Goal: Task Accomplishment & Management: Complete application form

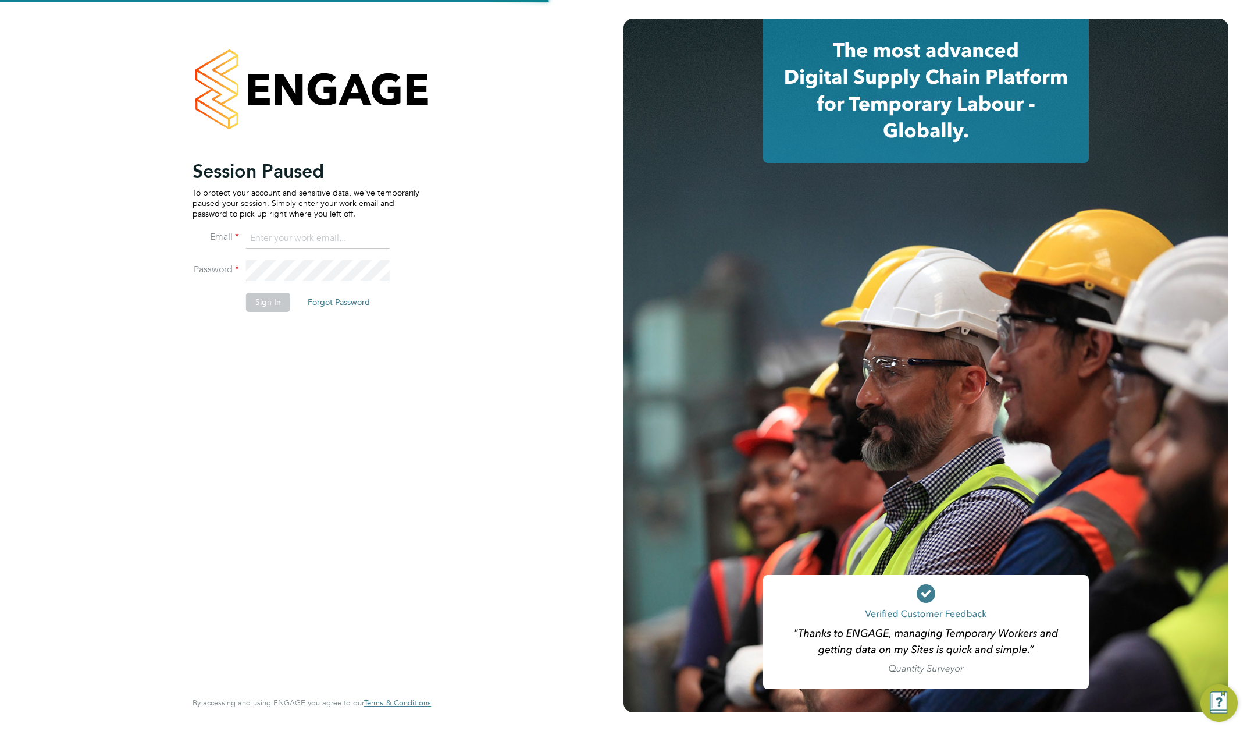
type input "[PERSON_NAME][EMAIL_ADDRESS][DOMAIN_NAME]"
click at [263, 301] on button "Sign In" at bounding box center [268, 302] width 44 height 19
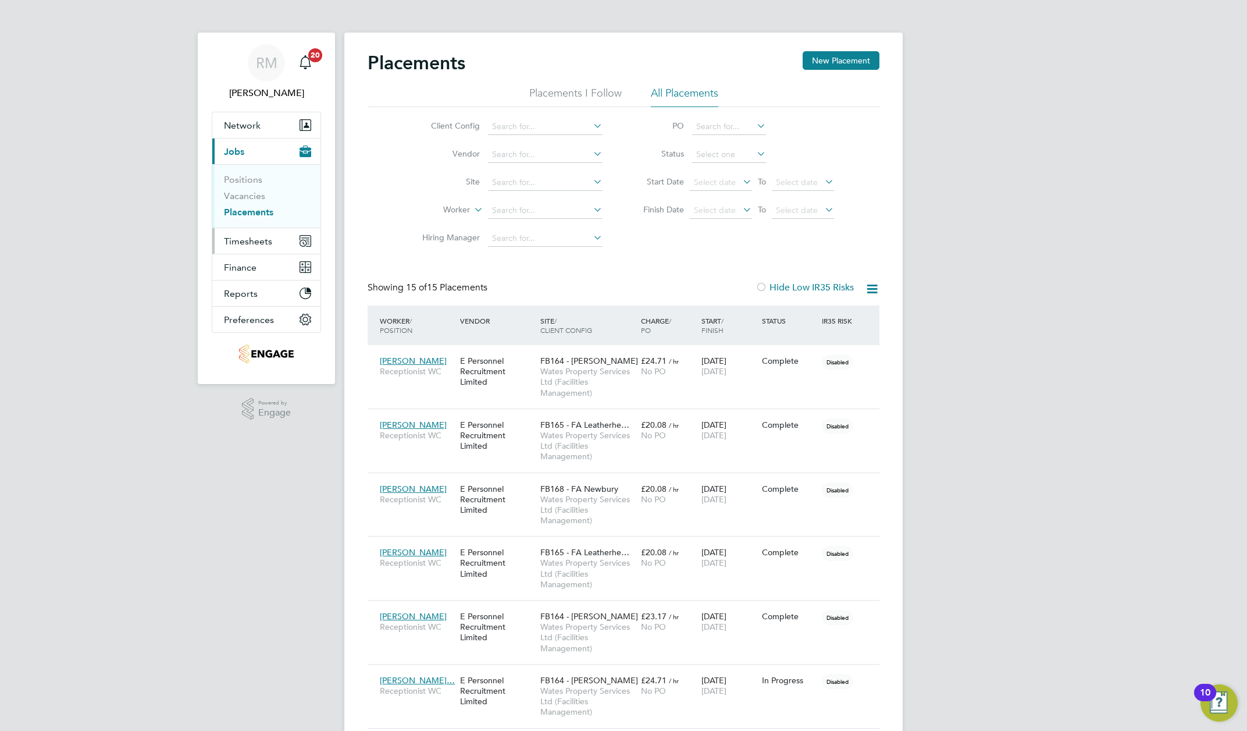
click at [257, 244] on span "Timesheets" at bounding box center [248, 241] width 48 height 11
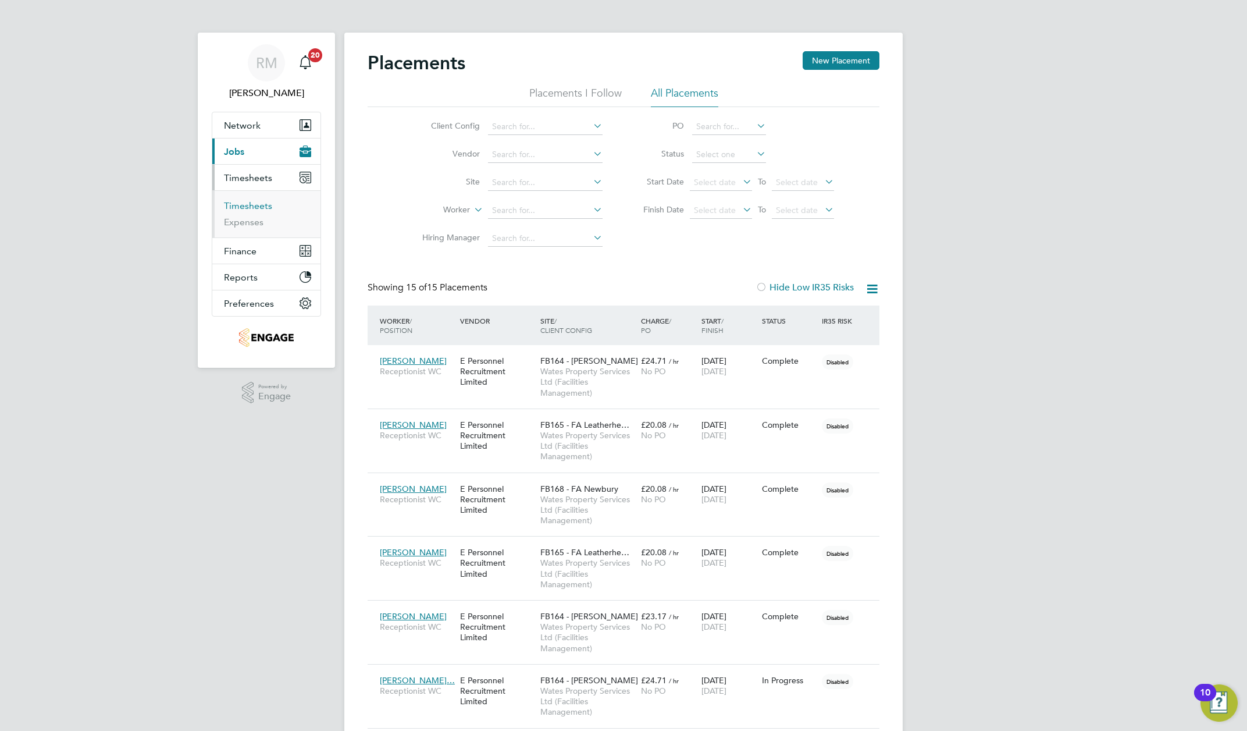
click at [244, 205] on link "Timesheets" at bounding box center [248, 205] width 48 height 11
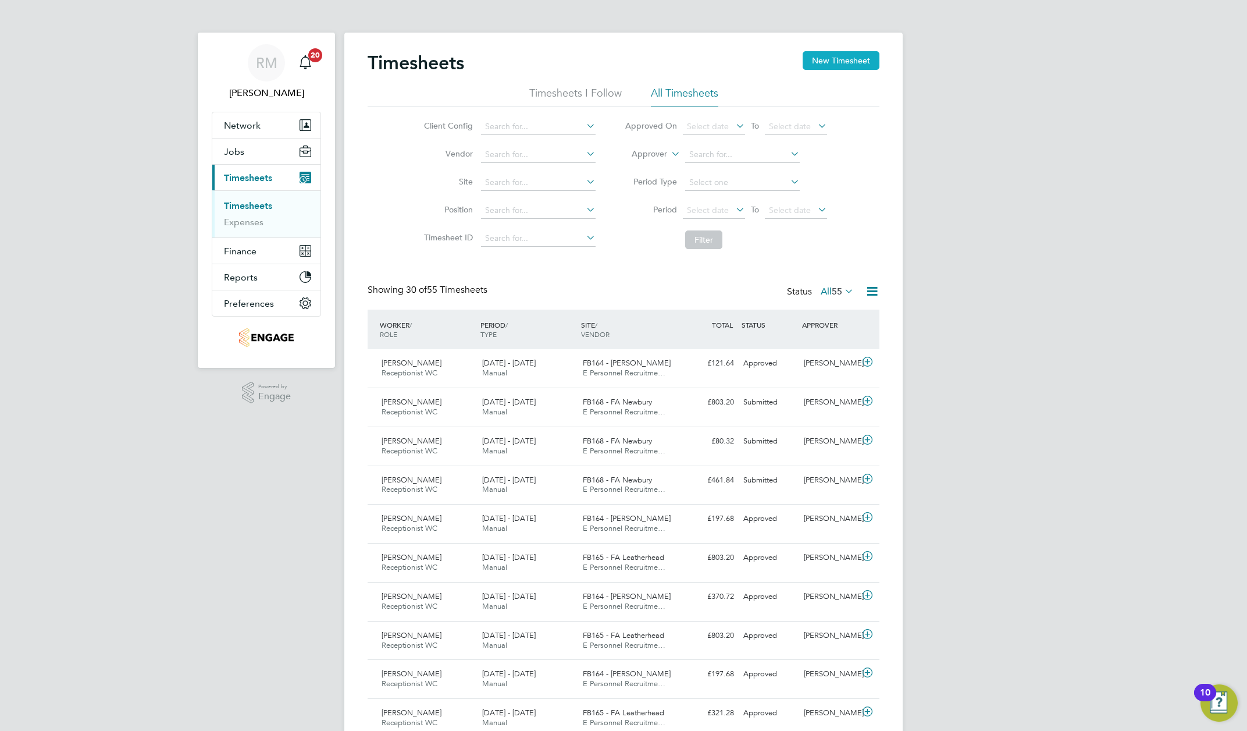
click at [833, 57] on button "New Timesheet" at bounding box center [841, 60] width 77 height 19
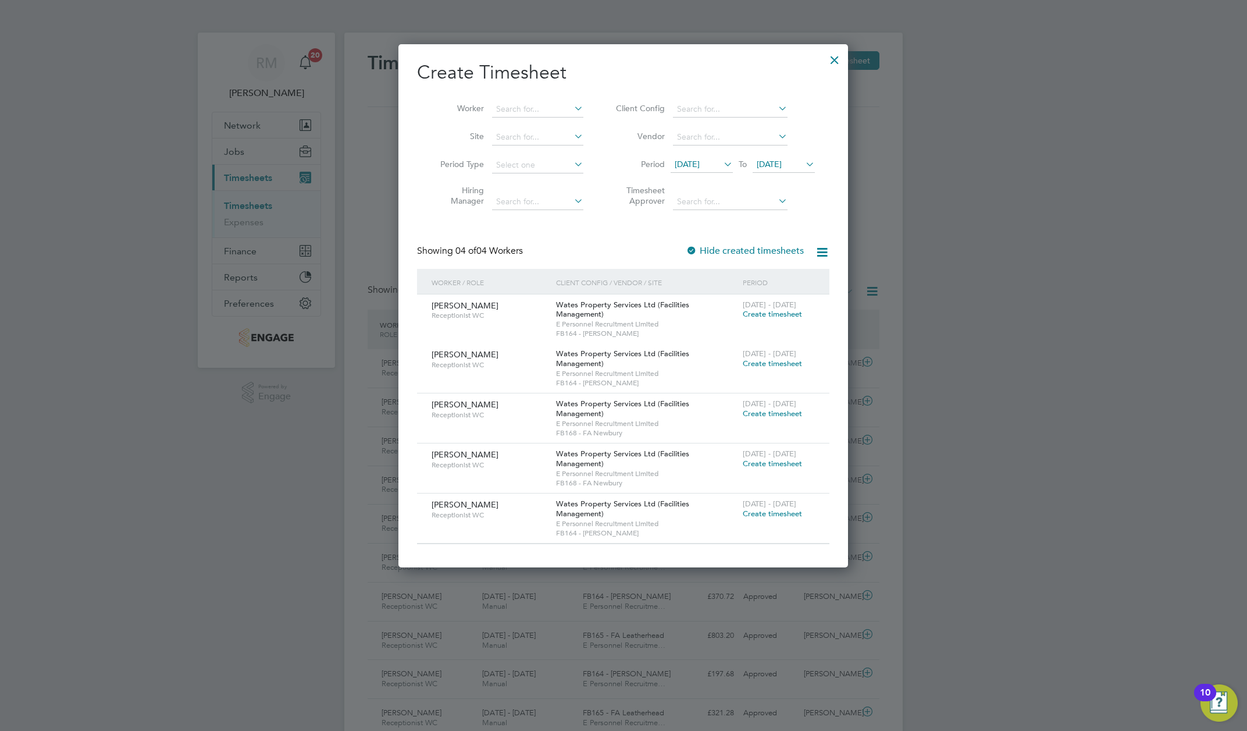
click at [721, 172] on icon at bounding box center [721, 164] width 0 height 16
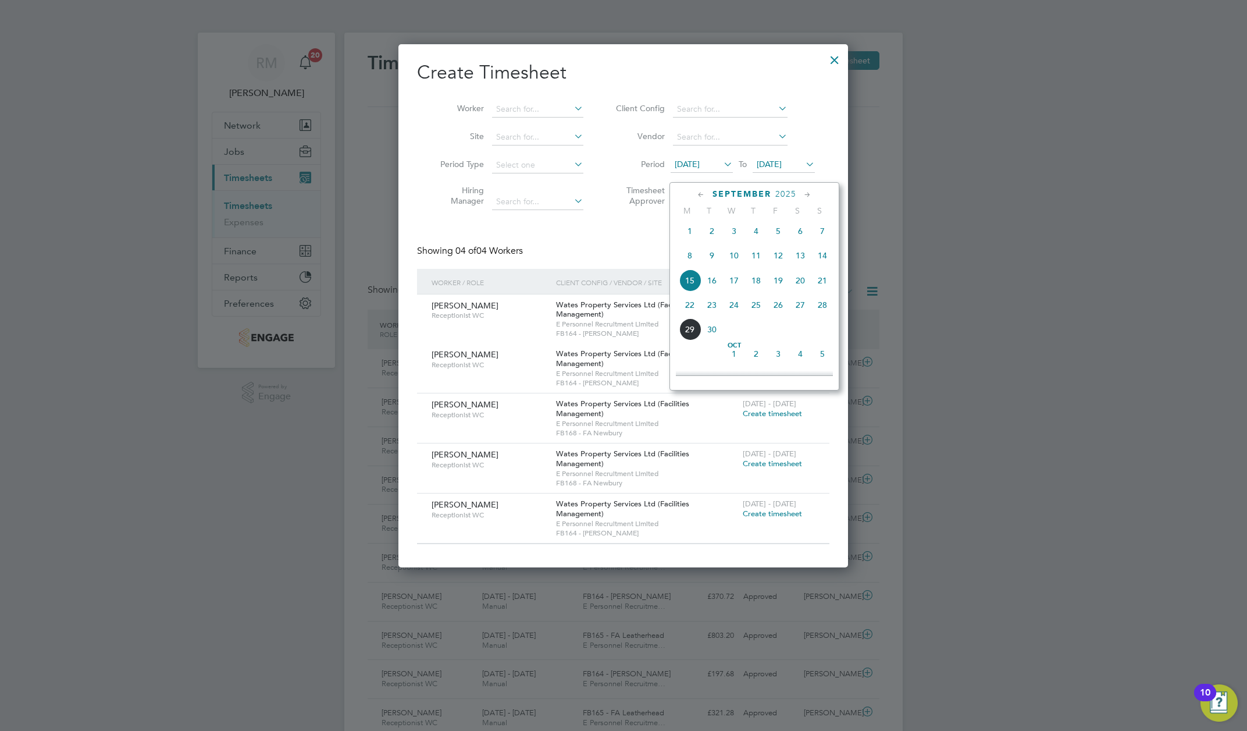
click at [799, 284] on span "20" at bounding box center [800, 280] width 22 height 22
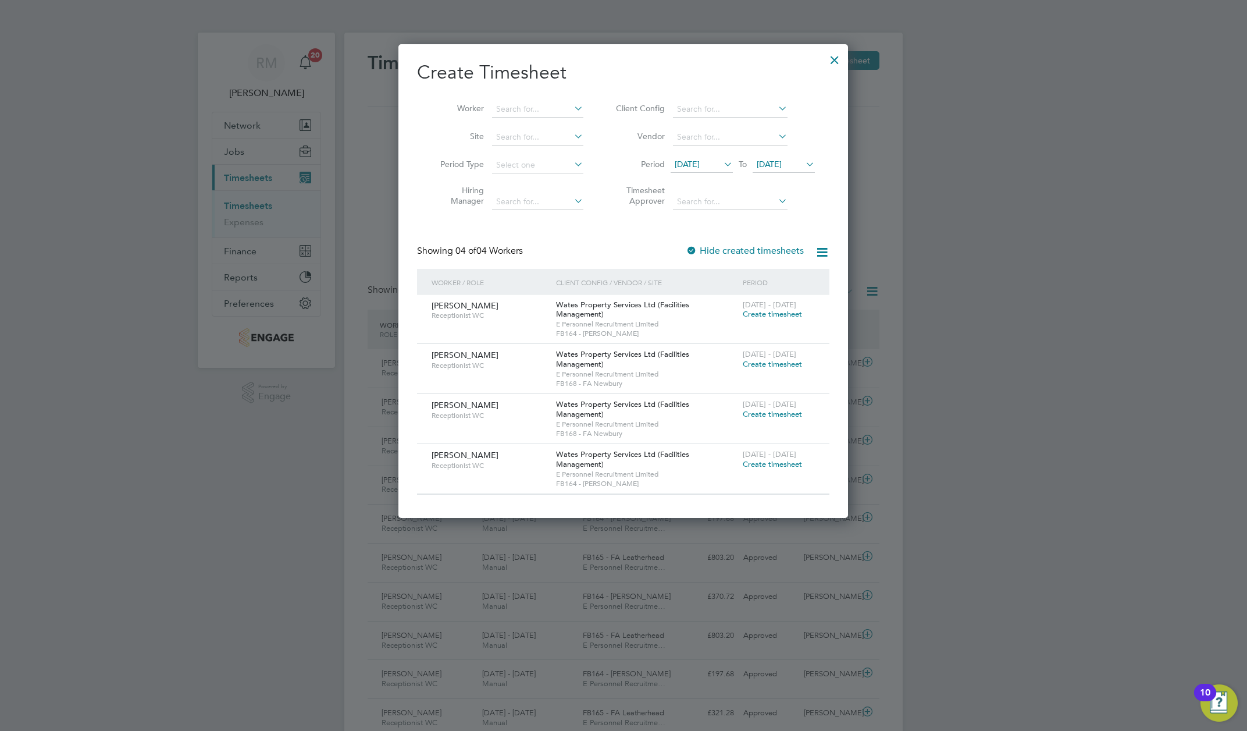
click at [782, 169] on span "22 Sep 2025" at bounding box center [769, 164] width 25 height 10
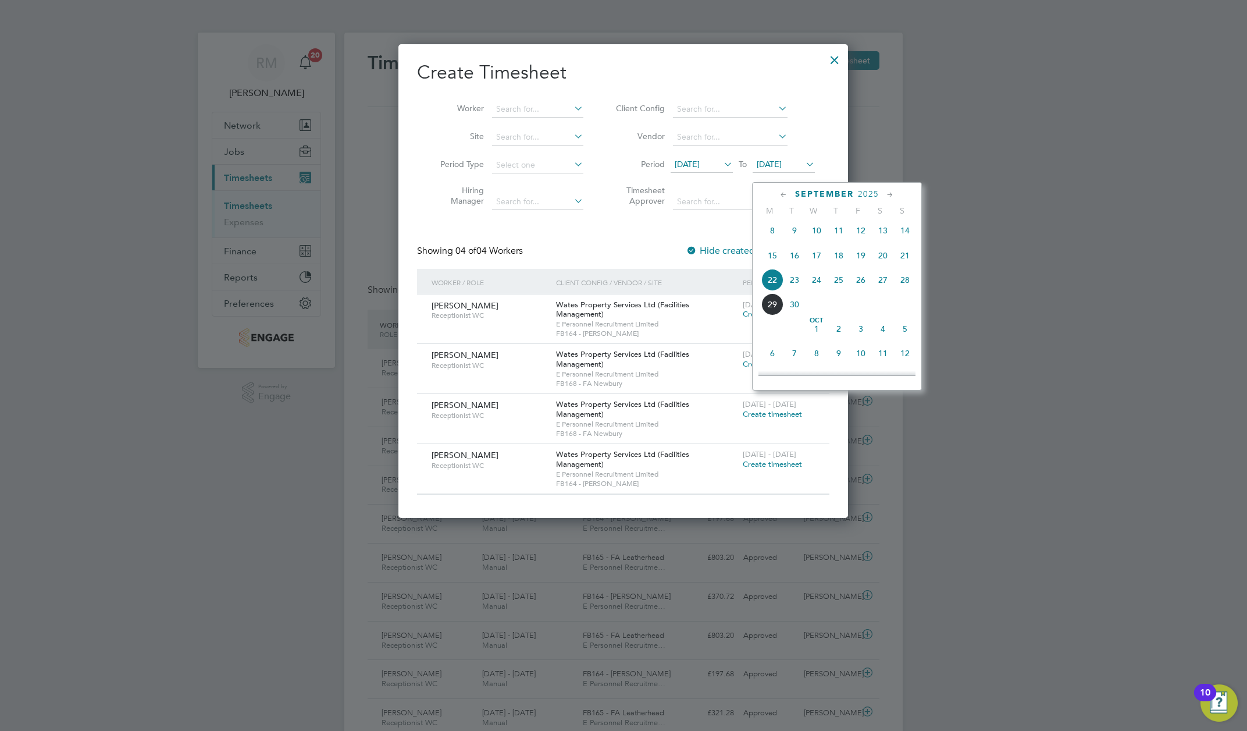
click at [860, 286] on span "26" at bounding box center [861, 280] width 22 height 22
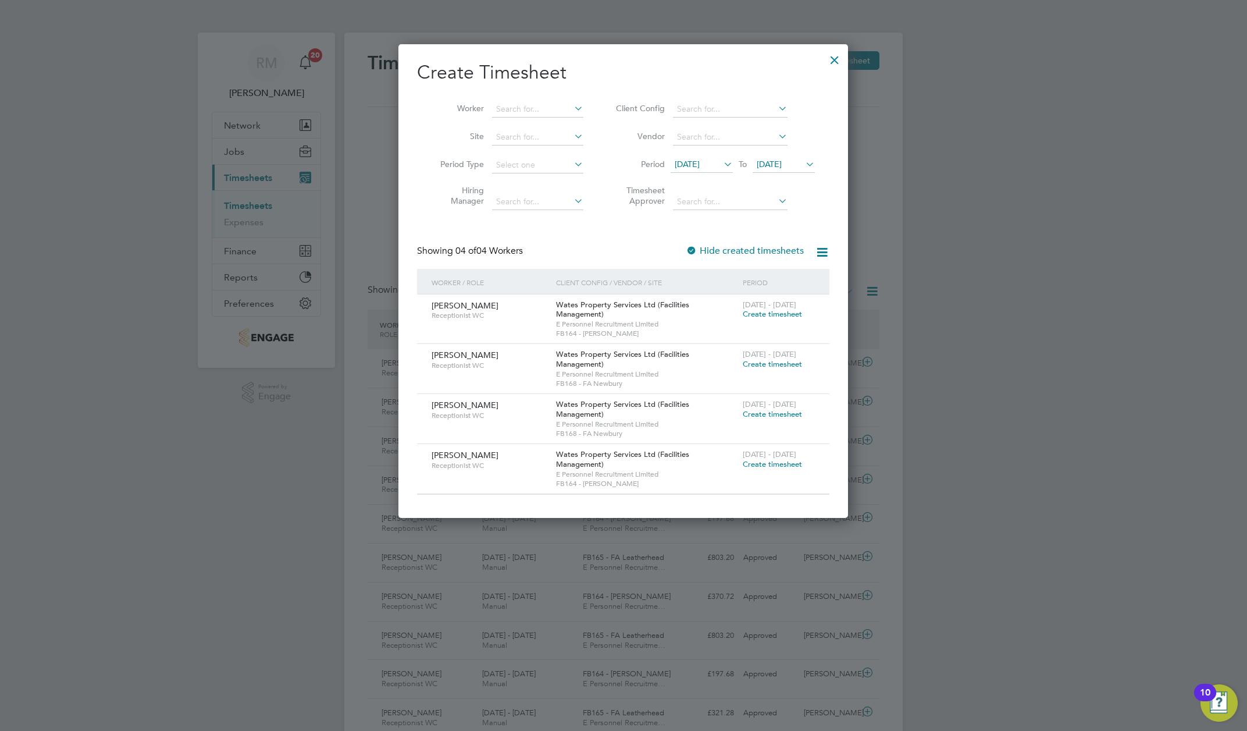
click at [750, 369] on span "Create timesheet" at bounding box center [772, 364] width 59 height 10
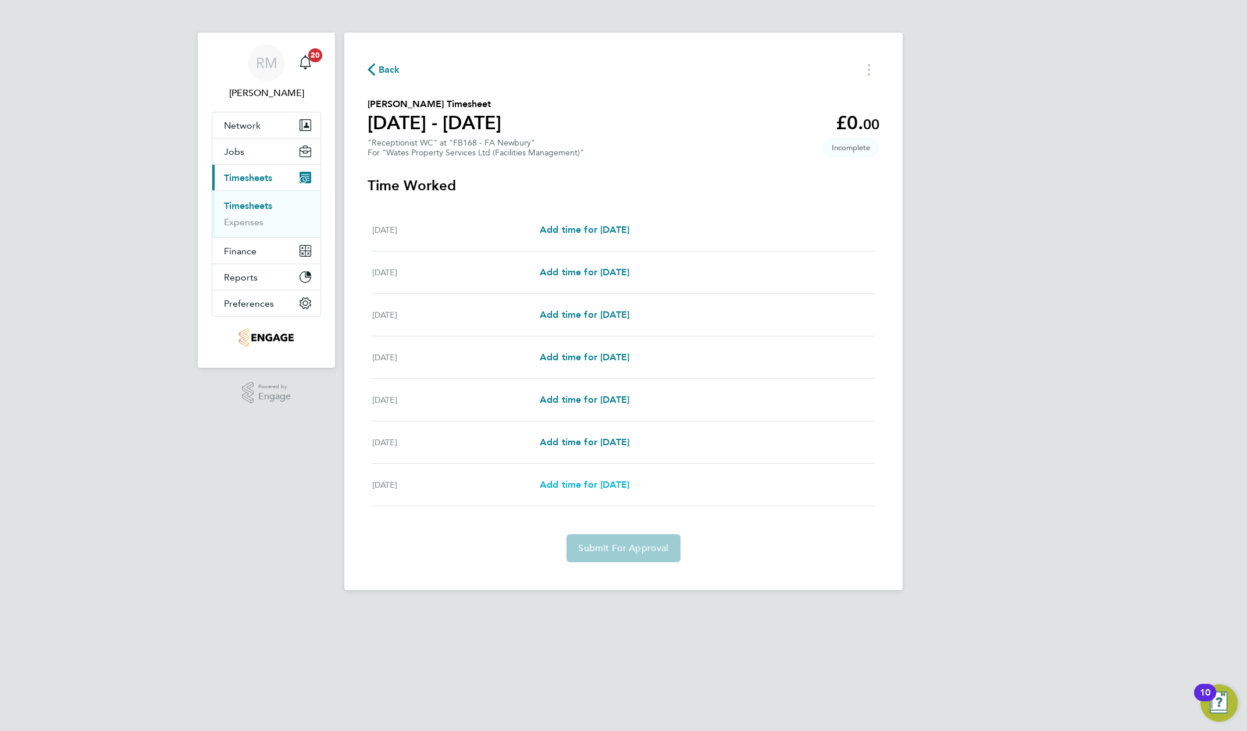
click at [570, 484] on span "Add time for Fri 26 Sep" at bounding box center [585, 484] width 90 height 11
select select "60"
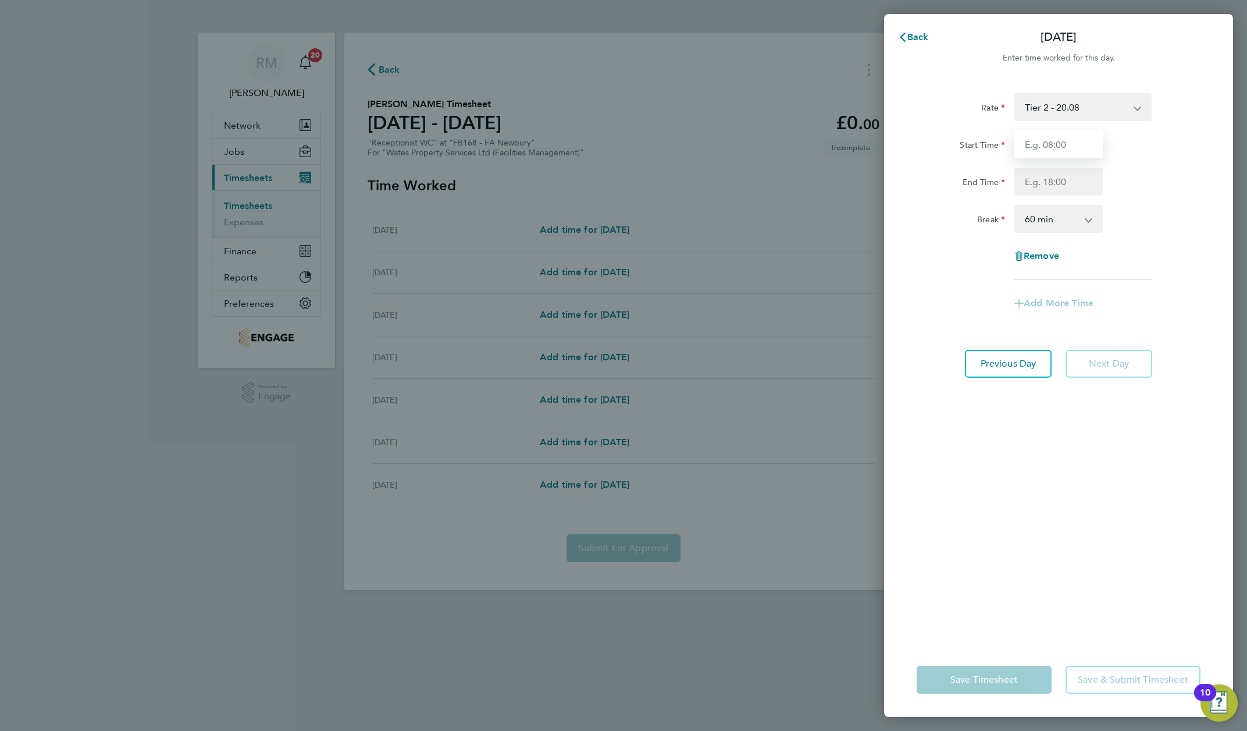
click at [1046, 144] on input "Start Time" at bounding box center [1058, 144] width 88 height 28
type input "08:00"
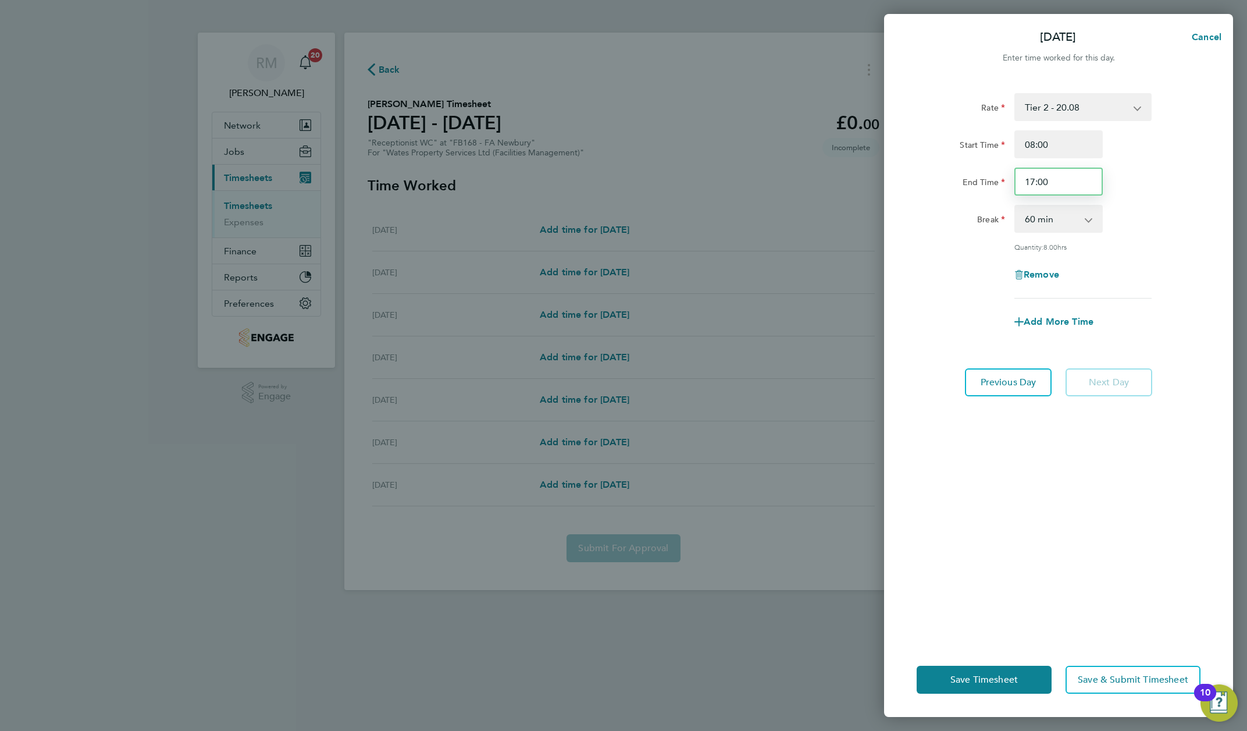
click at [1060, 184] on input "17:00" at bounding box center [1058, 182] width 88 height 28
click at [1056, 183] on input "17:00" at bounding box center [1058, 182] width 88 height 28
drag, startPoint x: 1052, startPoint y: 182, endPoint x: 1015, endPoint y: 179, distance: 37.3
click at [1015, 179] on input "17:00" at bounding box center [1058, 182] width 88 height 28
type input "13:00"
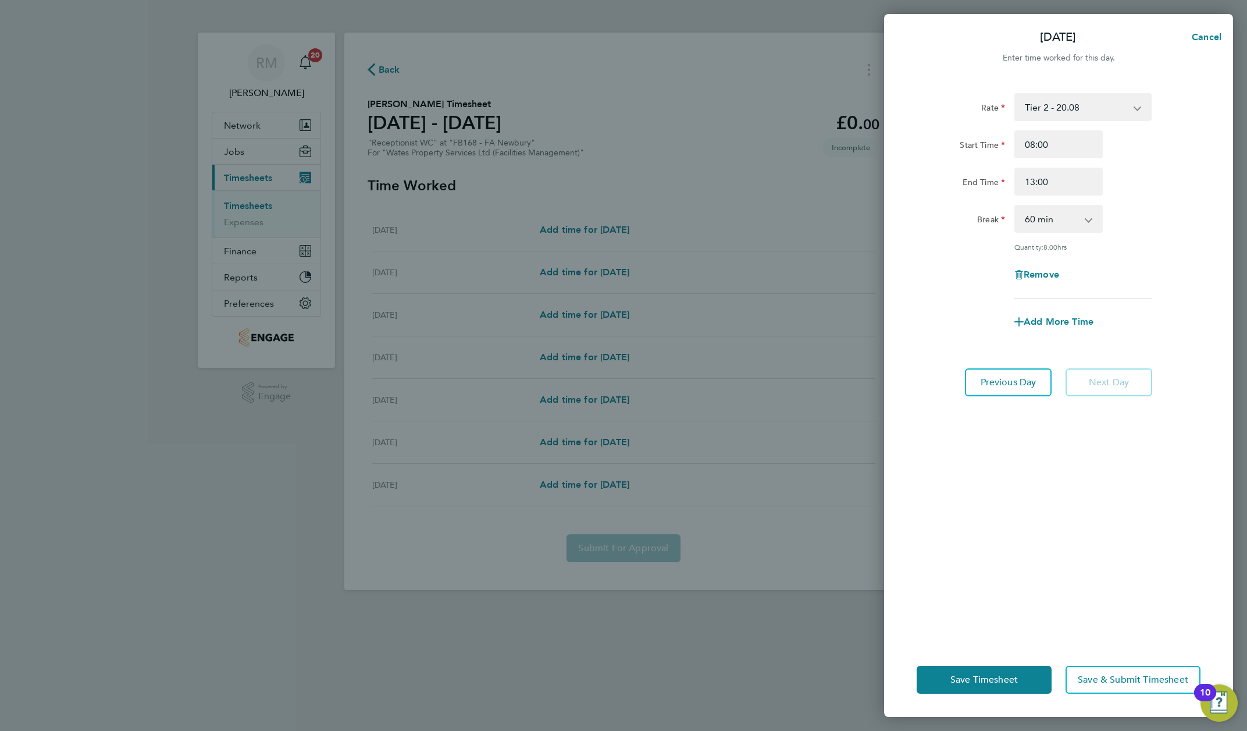
click at [1071, 219] on select "0 min 15 min 30 min 45 min 60 min 75 min 90 min" at bounding box center [1052, 219] width 72 height 26
select select "0"
click at [1016, 206] on select "0 min 15 min 30 min 45 min 60 min 75 min 90 min" at bounding box center [1052, 219] width 72 height 26
click at [967, 304] on app-timesheet-line-form-group "Rate Tier 2 - 20.08 Start Time 08:00 End Time 13:00 Break 0 min 15 min 30 min 4…" at bounding box center [1059, 214] width 284 height 243
click at [989, 674] on span "Save Timesheet" at bounding box center [983, 680] width 67 height 12
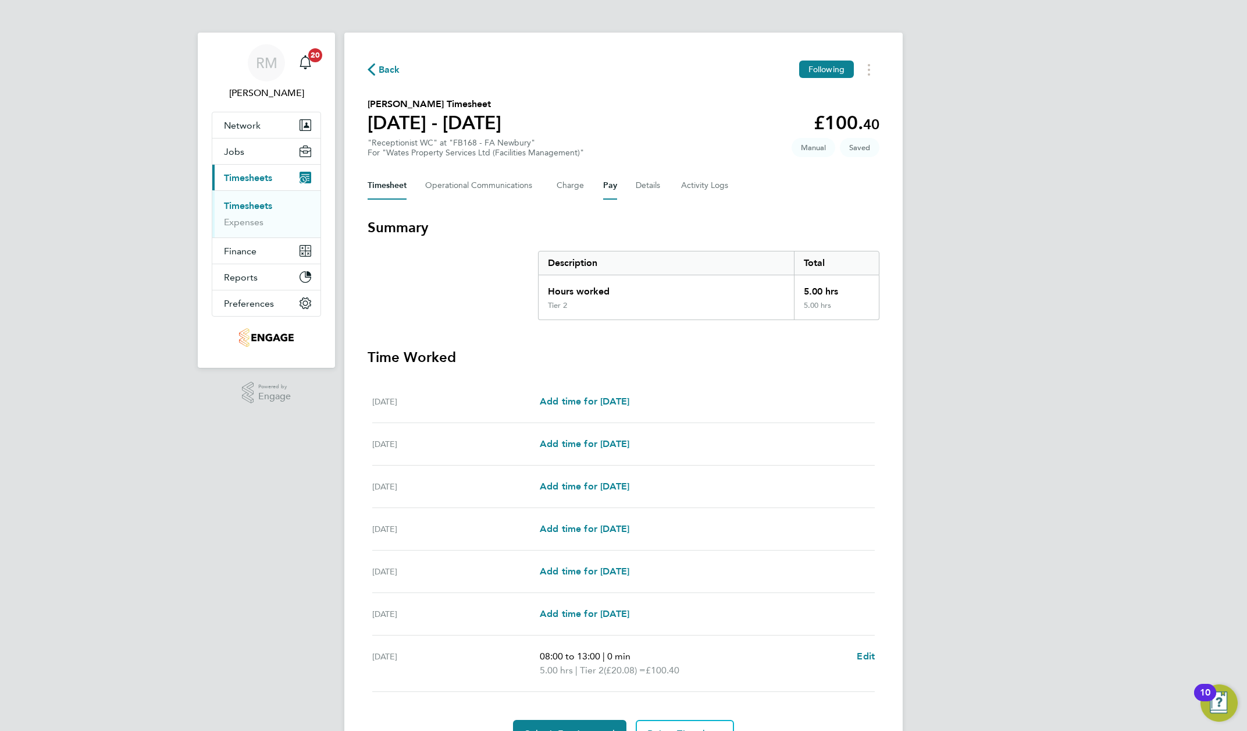
click at [613, 182] on button "Pay" at bounding box center [610, 186] width 14 height 28
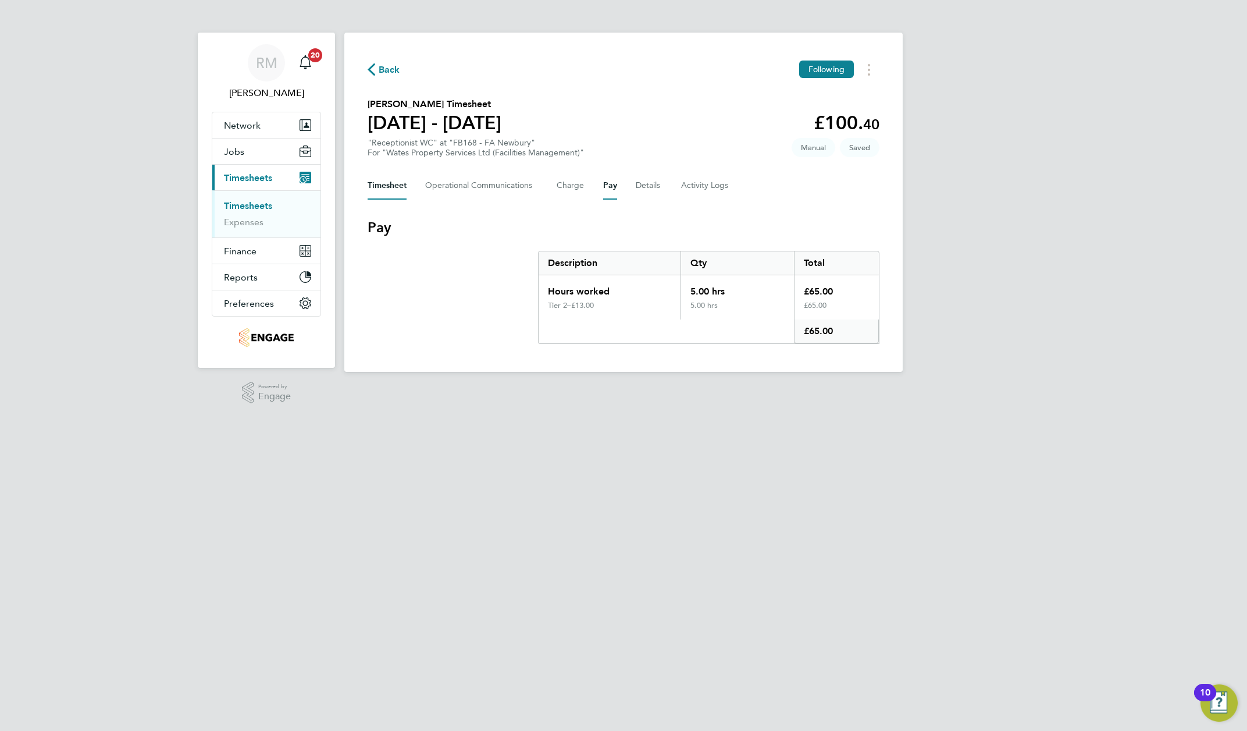
click at [379, 188] on button "Timesheet" at bounding box center [387, 186] width 39 height 28
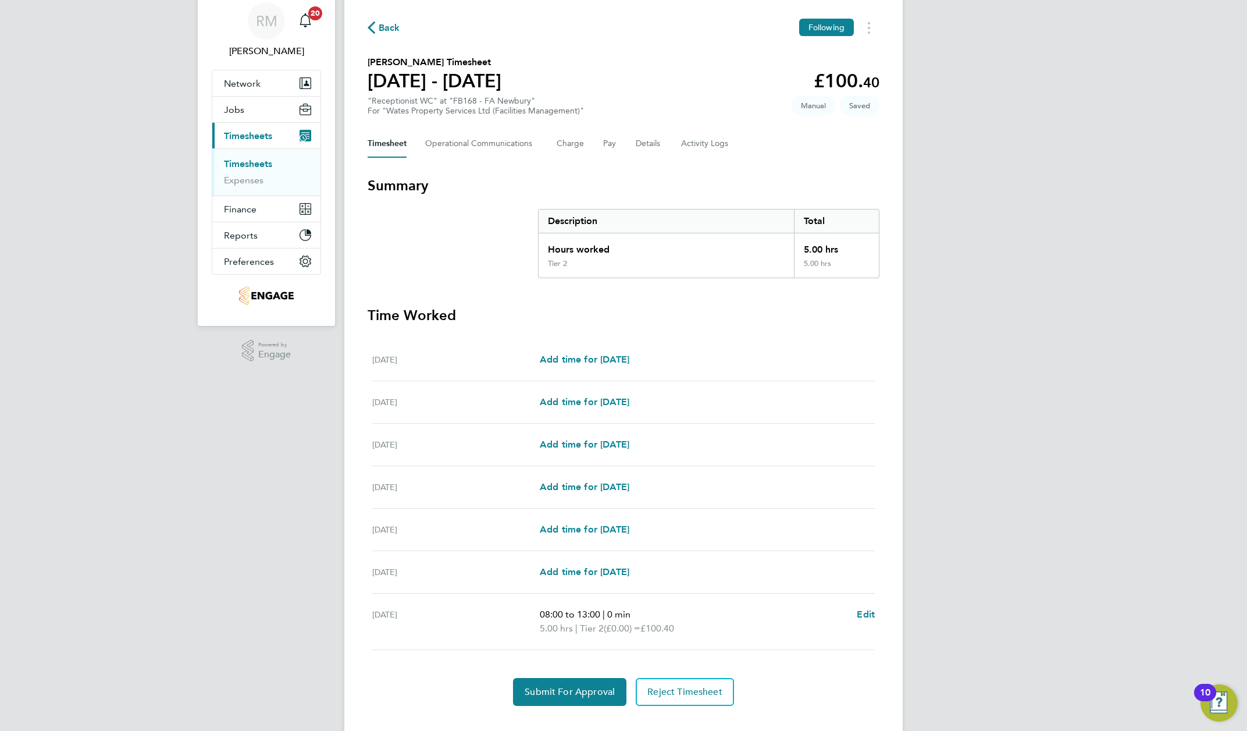
scroll to position [65, 0]
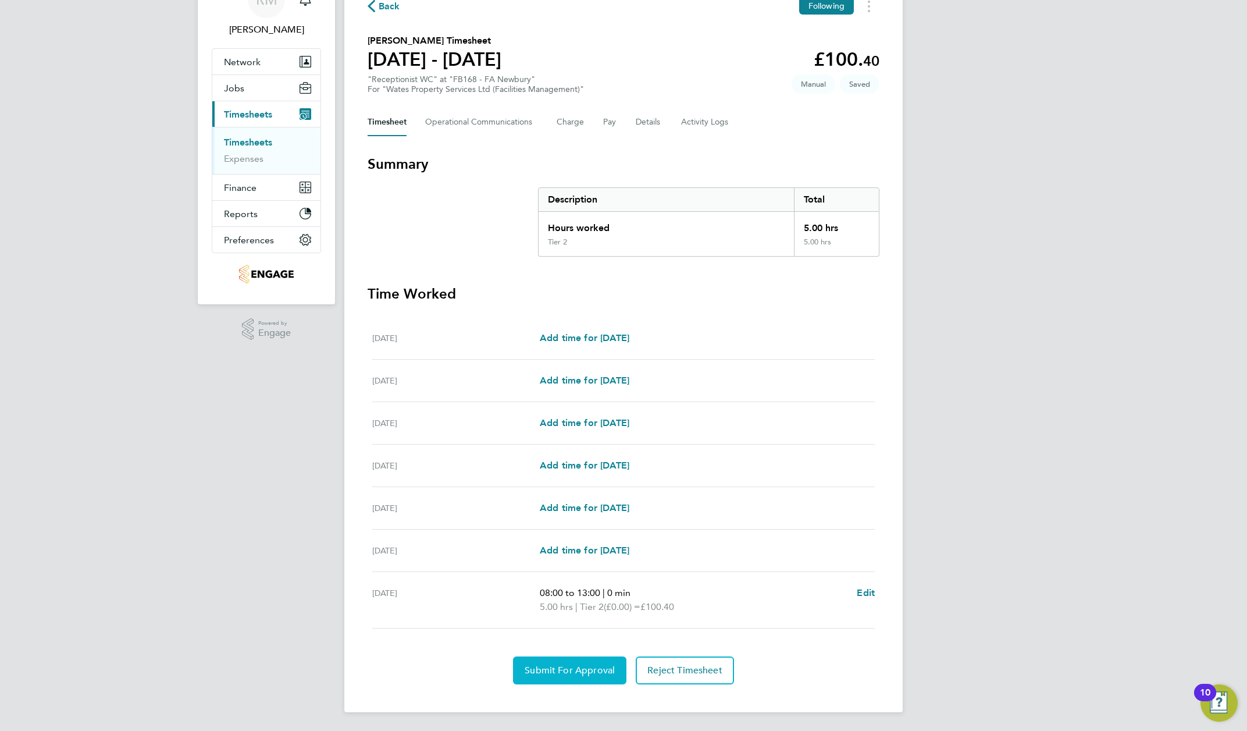
click at [568, 671] on span "Submit For Approval" at bounding box center [570, 670] width 90 height 12
click at [264, 140] on link "Timesheets" at bounding box center [248, 142] width 48 height 11
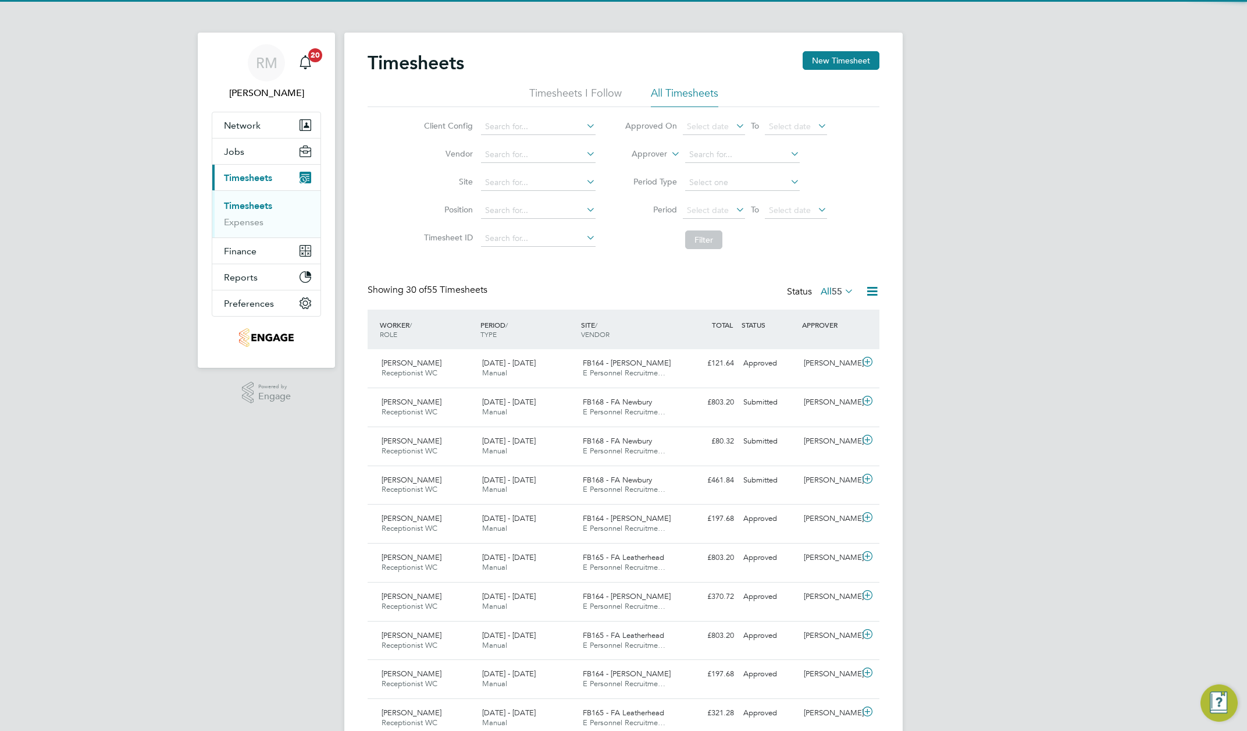
scroll to position [6, 6]
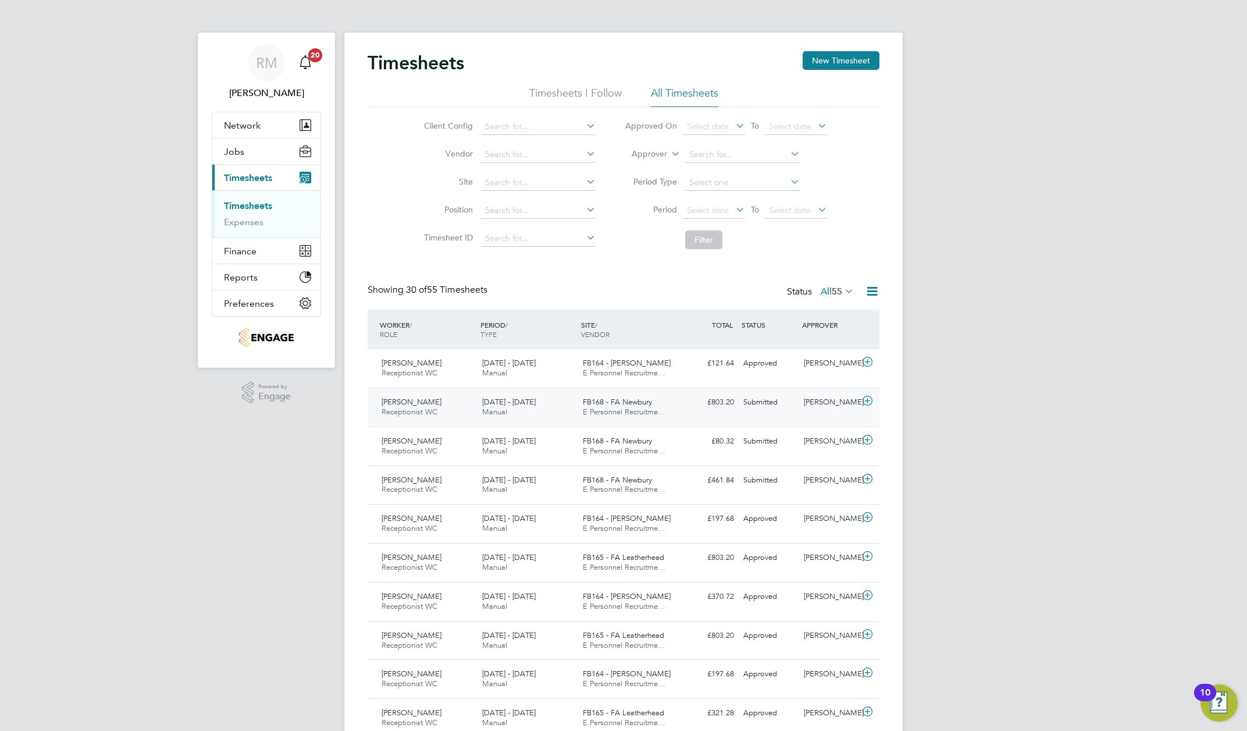
click at [867, 405] on icon at bounding box center [867, 400] width 15 height 9
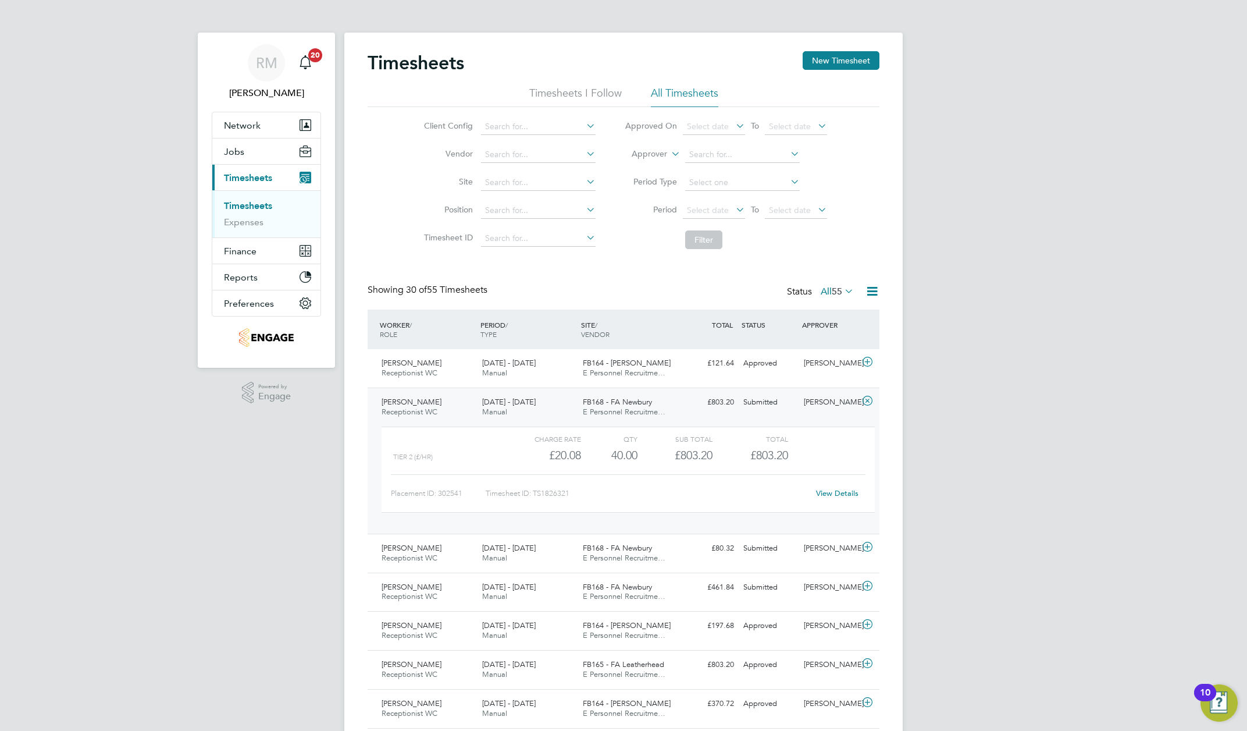
click at [834, 498] on link "View Details" at bounding box center [837, 493] width 42 height 10
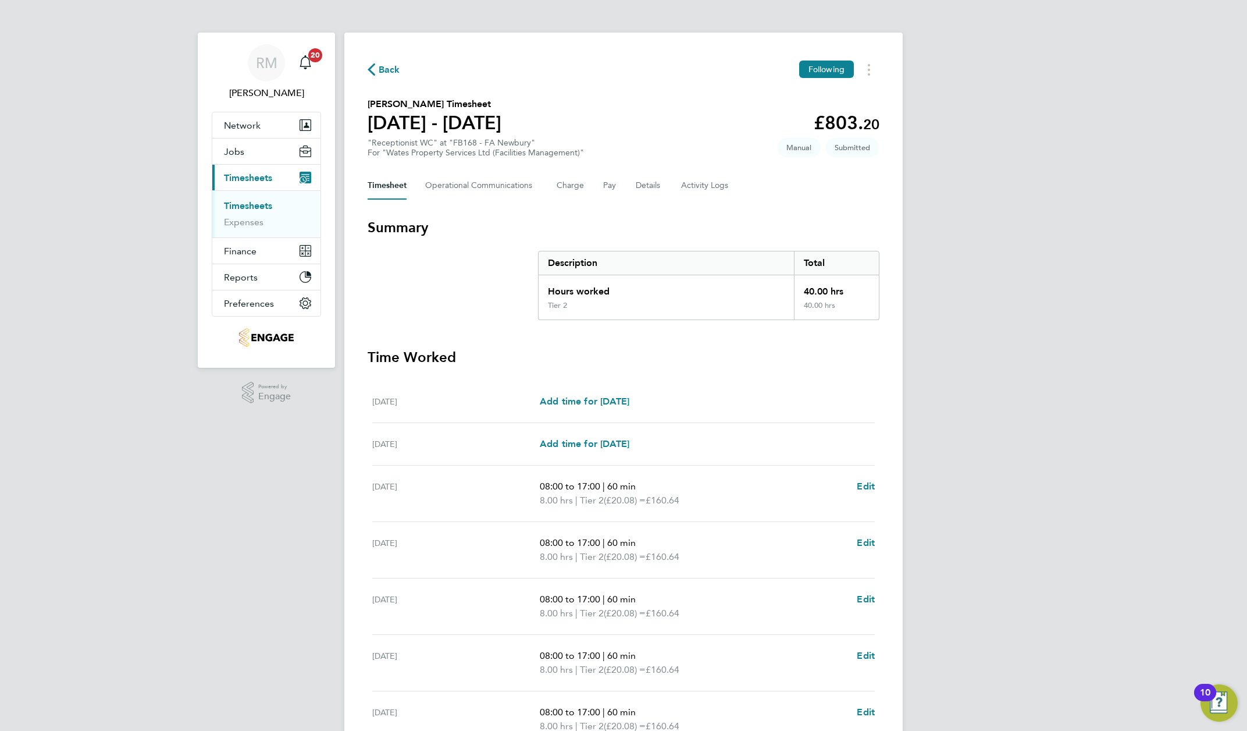
click at [387, 67] on span "Back" at bounding box center [390, 70] width 22 height 14
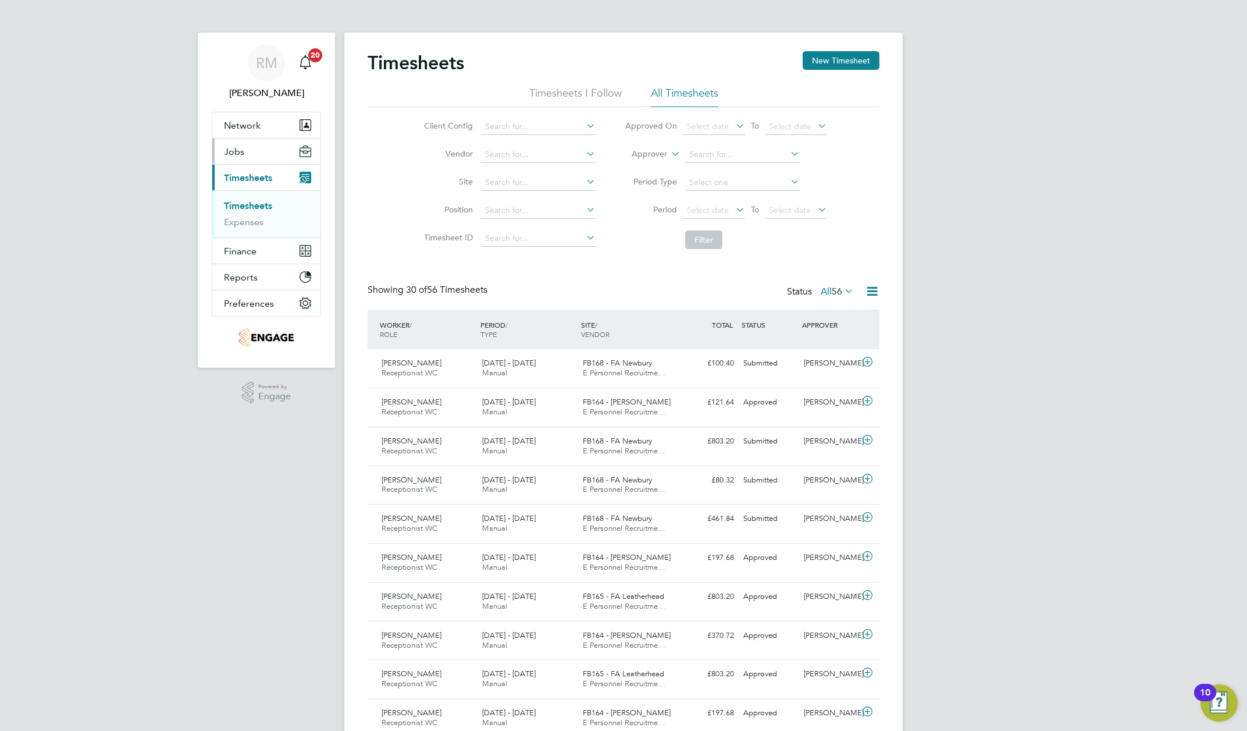
click at [229, 149] on span "Jobs" at bounding box center [234, 151] width 20 height 11
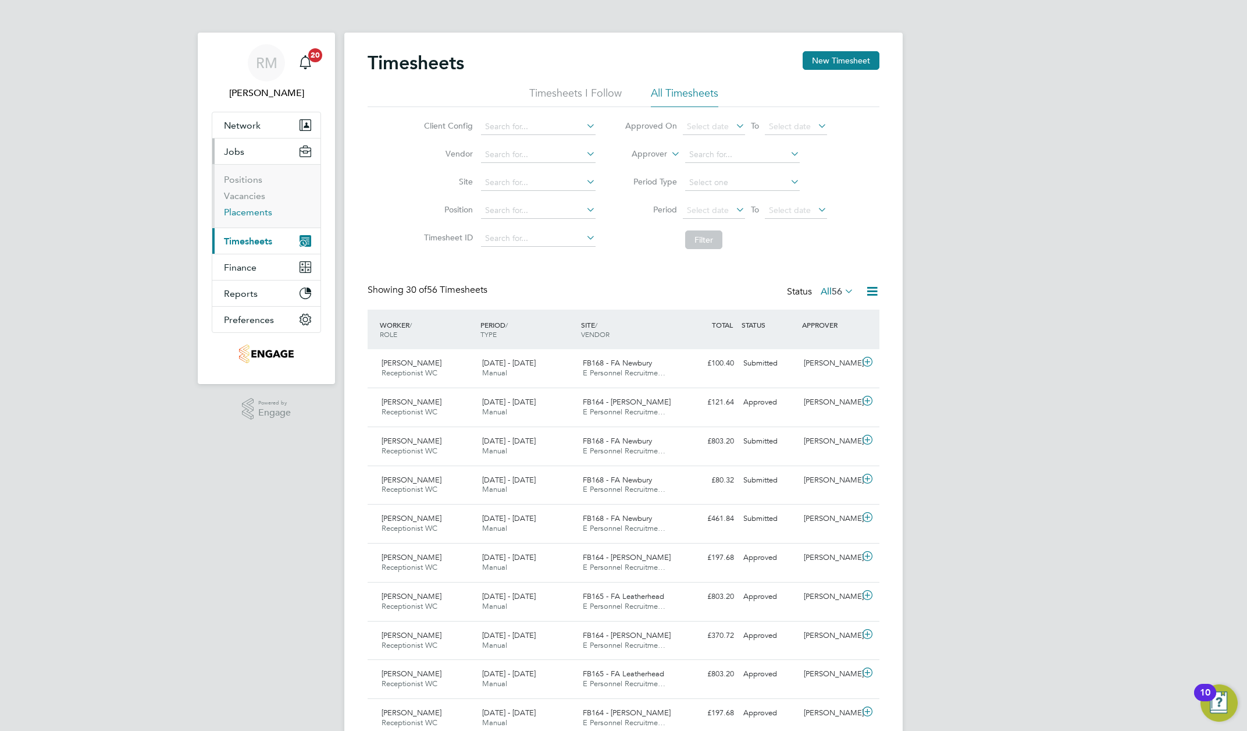
click at [243, 212] on link "Placements" at bounding box center [248, 211] width 48 height 11
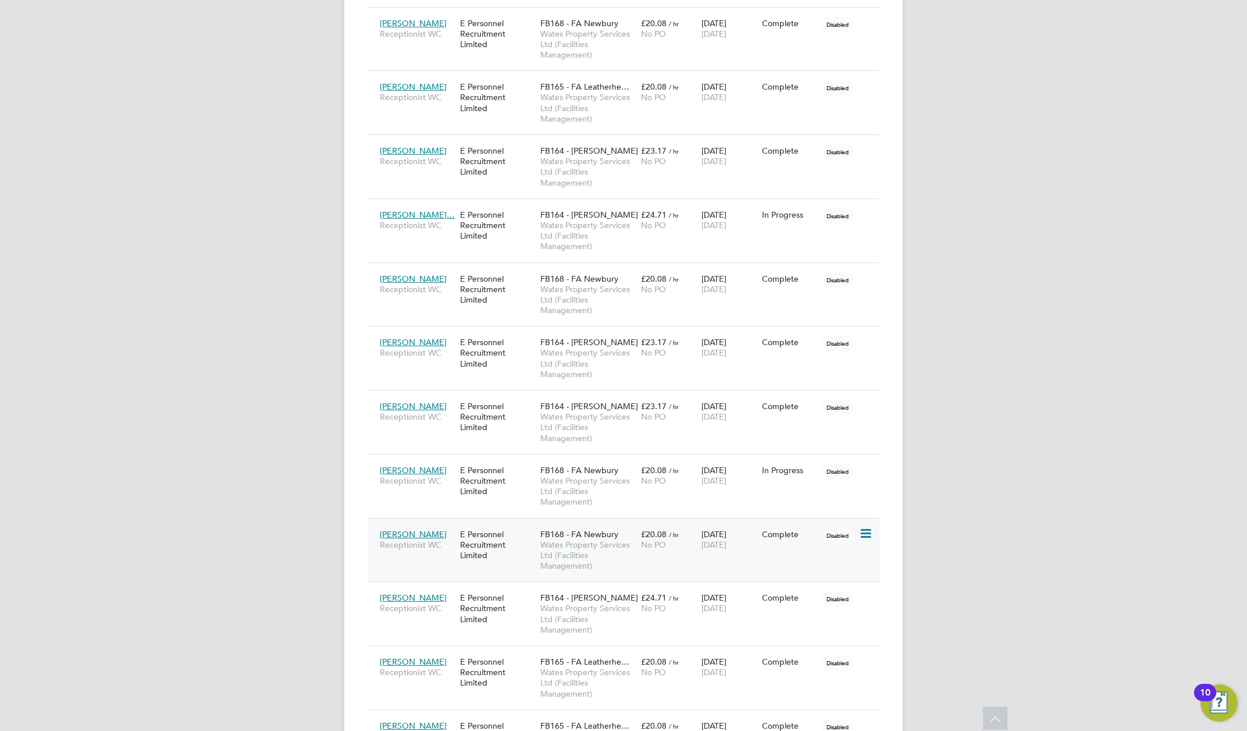
click at [442, 539] on span "Alessandra Daciuk" at bounding box center [413, 534] width 67 height 10
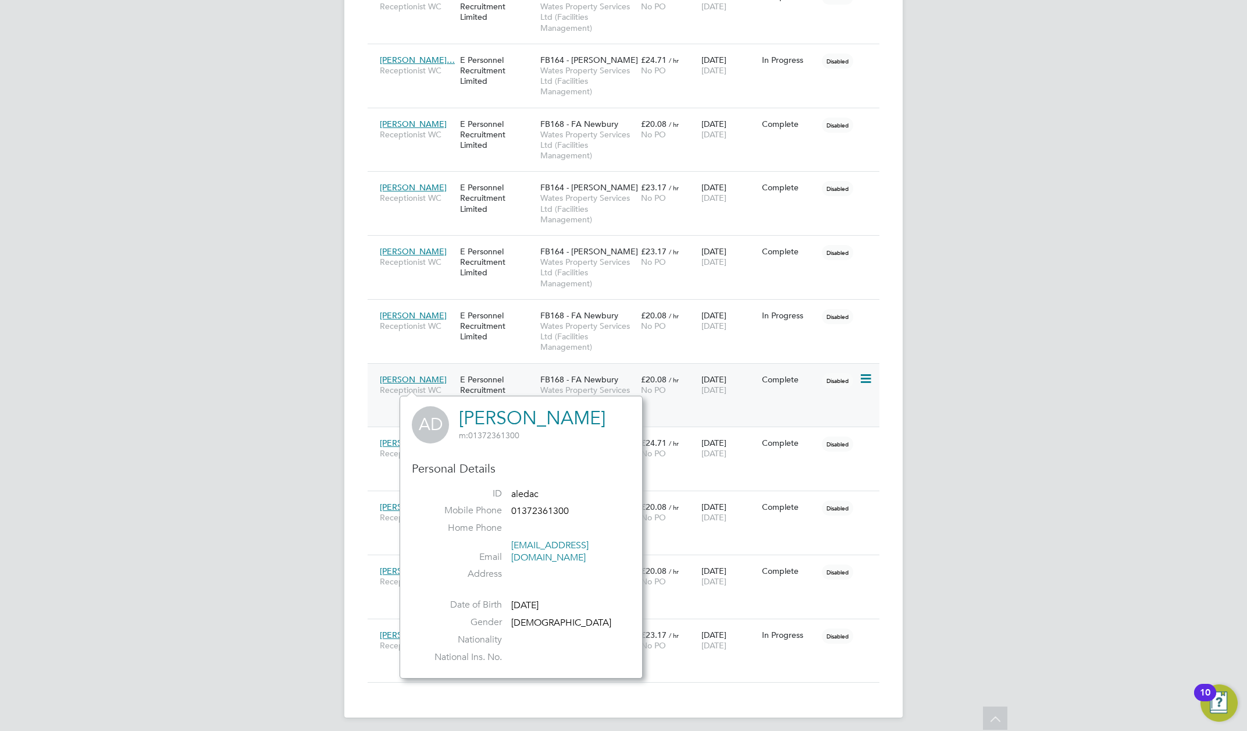
click at [427, 384] on span "Alessandra Daciuk" at bounding box center [413, 379] width 67 height 10
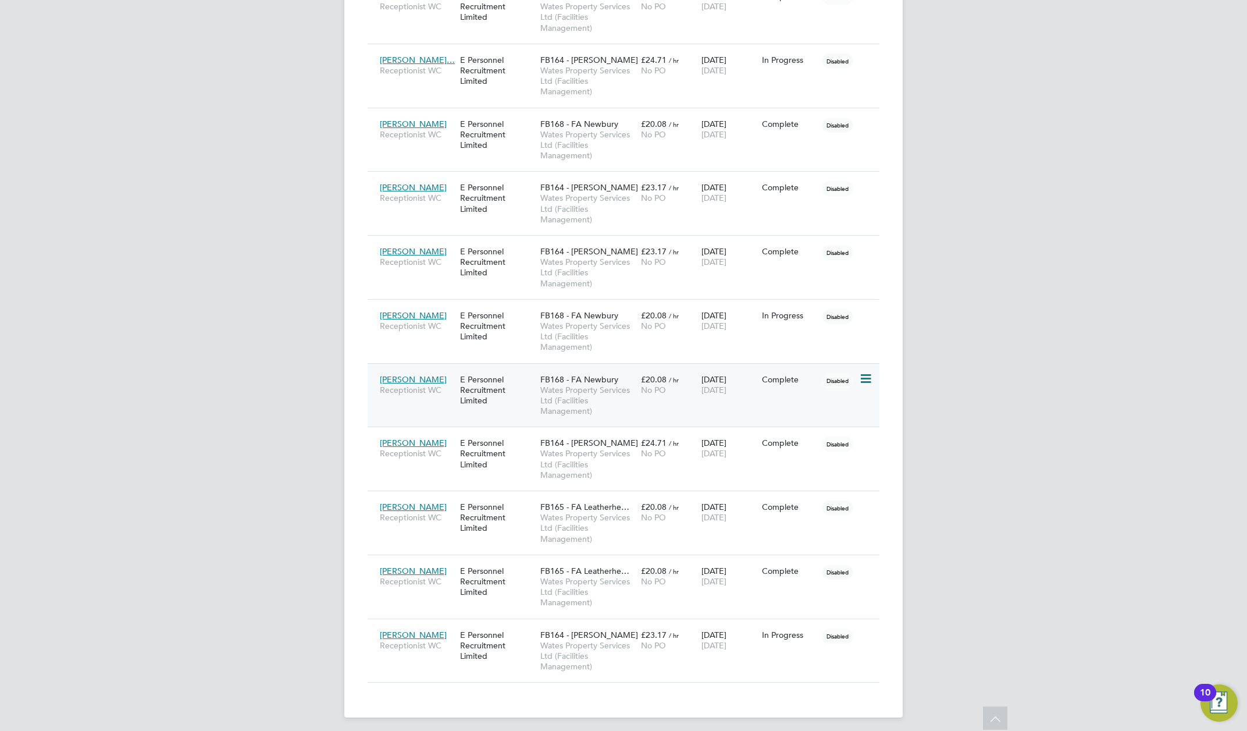
click at [427, 384] on span "Alessandra Daciuk" at bounding box center [413, 379] width 67 height 10
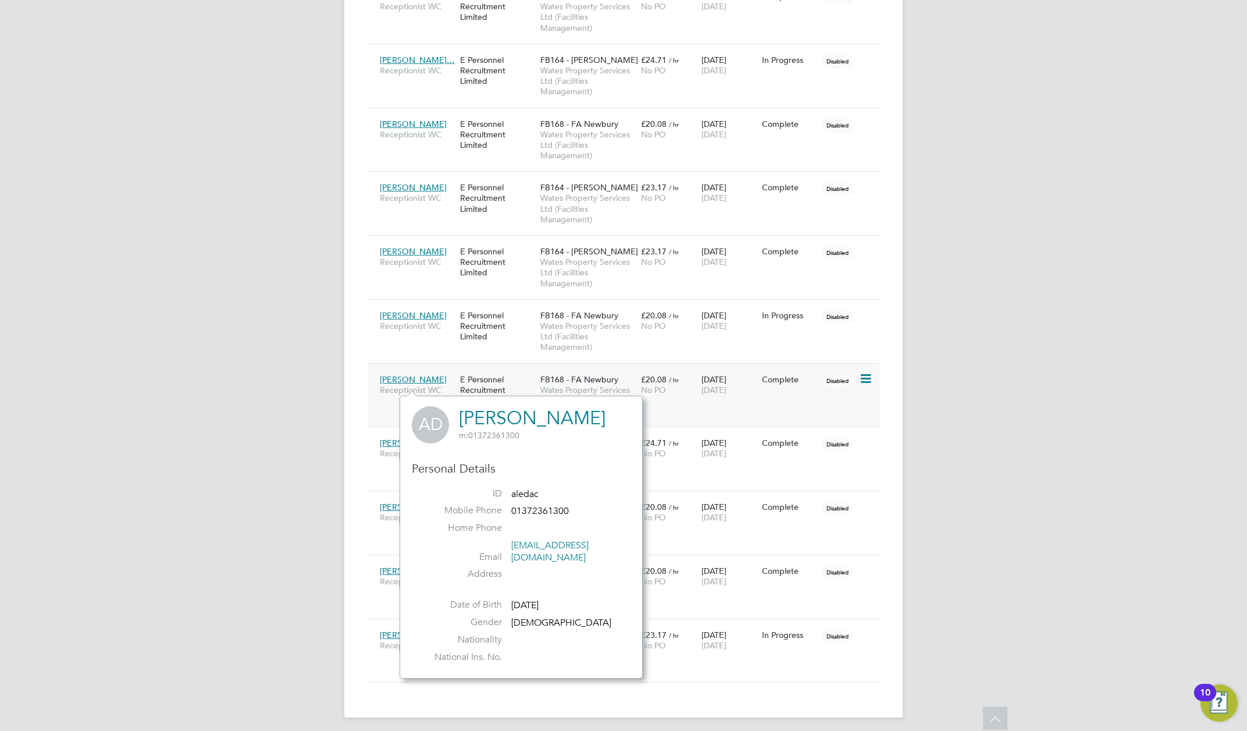
click at [685, 413] on div "Alessandra Daciuk Receptionist WC E Personnel Recruitment Limited FB168 - FA Ne…" at bounding box center [624, 395] width 512 height 64
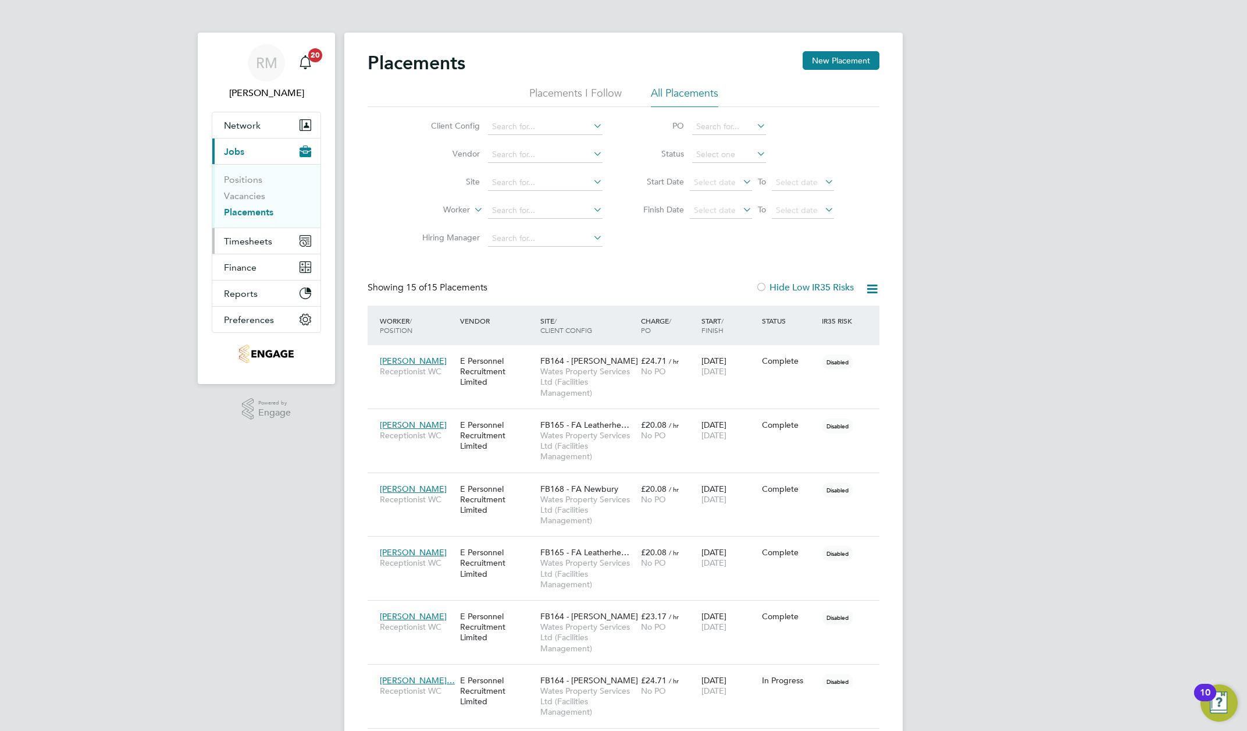
click at [240, 242] on span "Timesheets" at bounding box center [248, 241] width 48 height 11
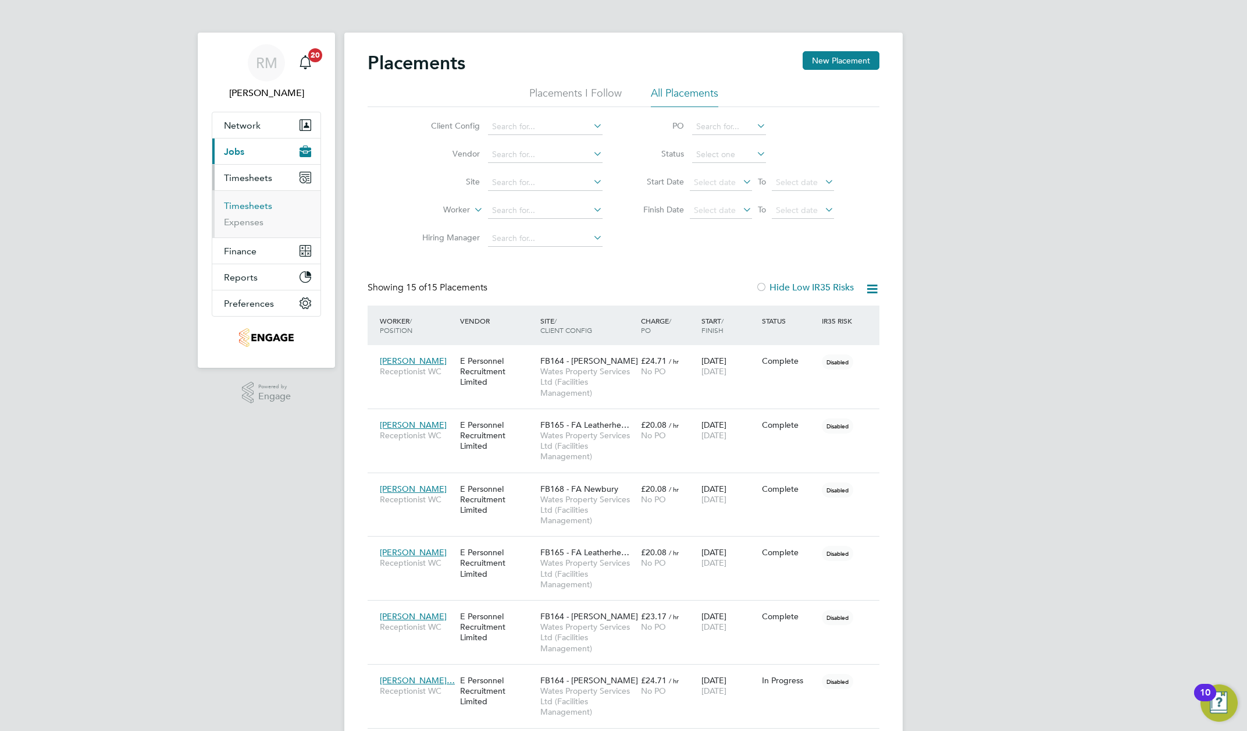
click at [243, 204] on link "Timesheets" at bounding box center [248, 205] width 48 height 11
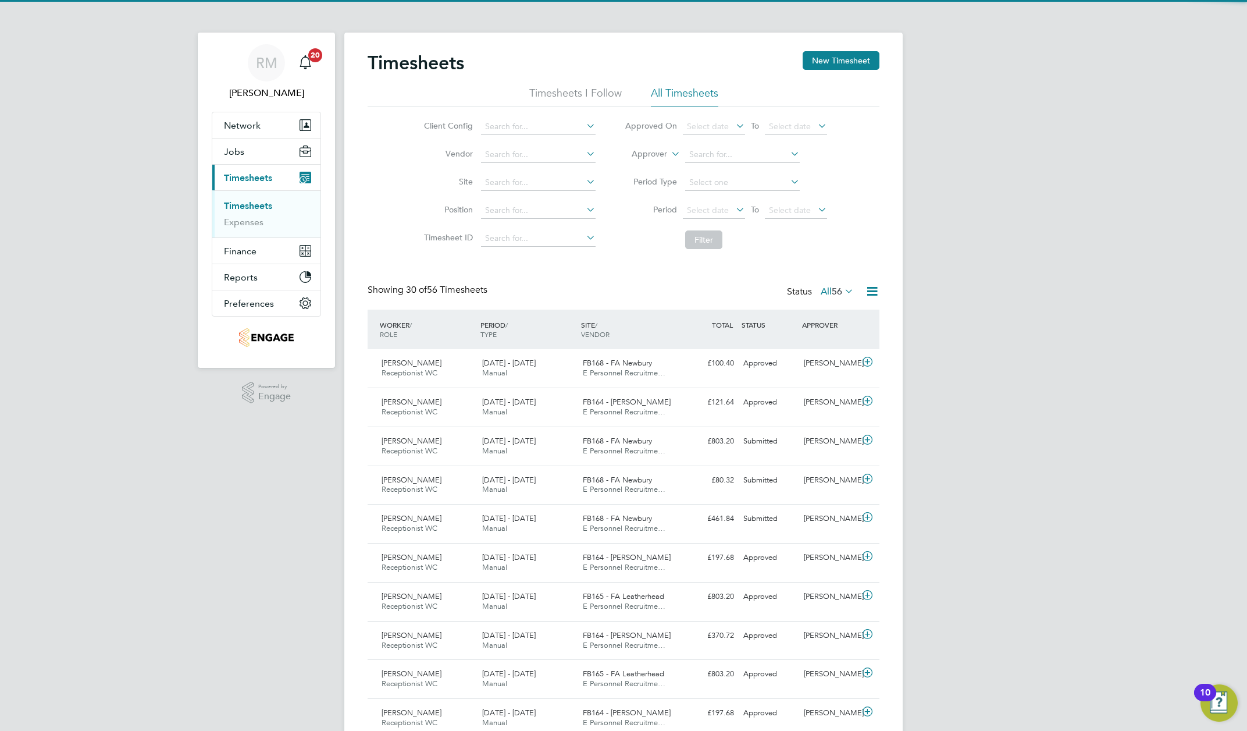
scroll to position [29, 101]
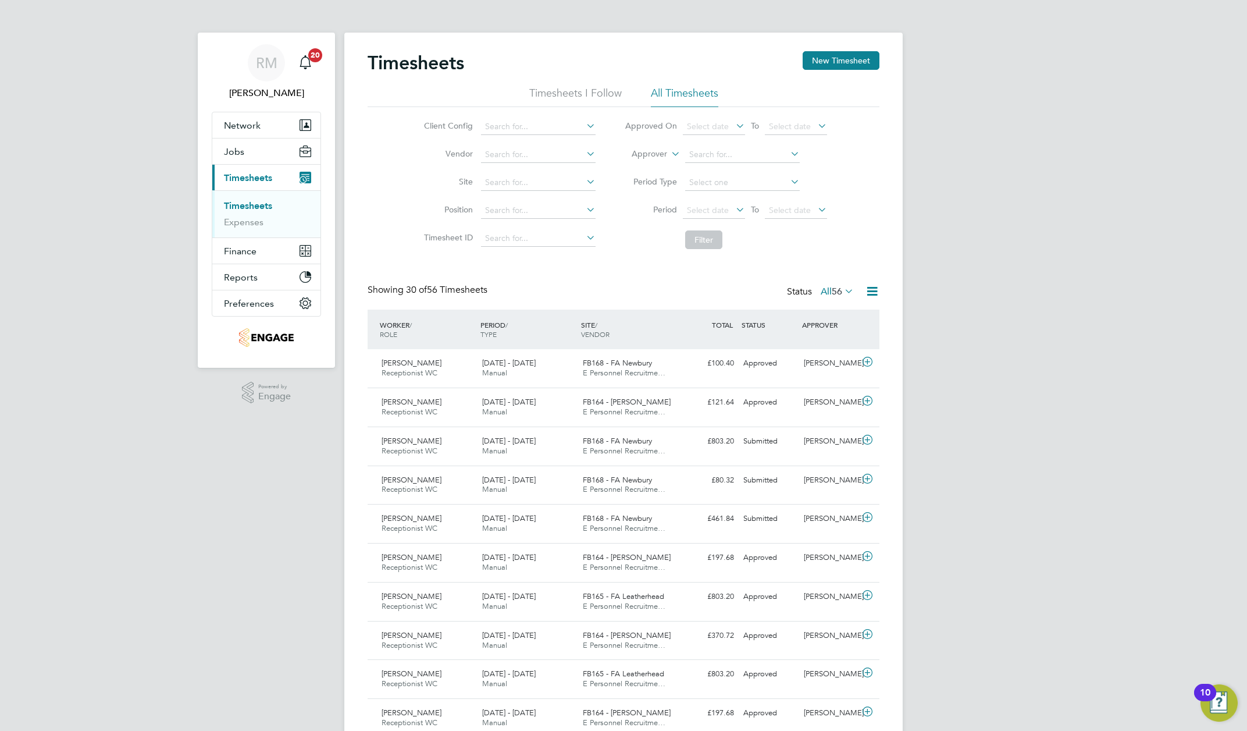
click at [245, 206] on link "Timesheets" at bounding box center [248, 205] width 48 height 11
click at [245, 222] on link "Expenses" at bounding box center [244, 221] width 40 height 11
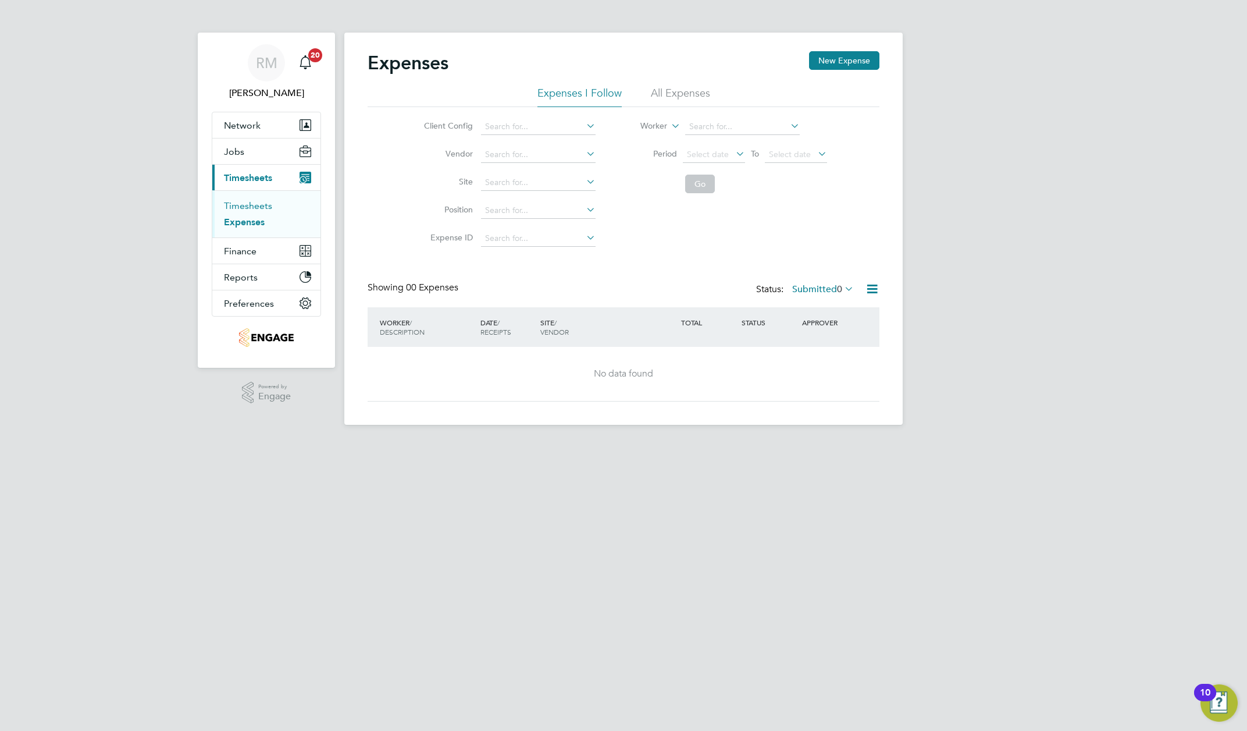
click at [248, 206] on link "Timesheets" at bounding box center [248, 205] width 48 height 11
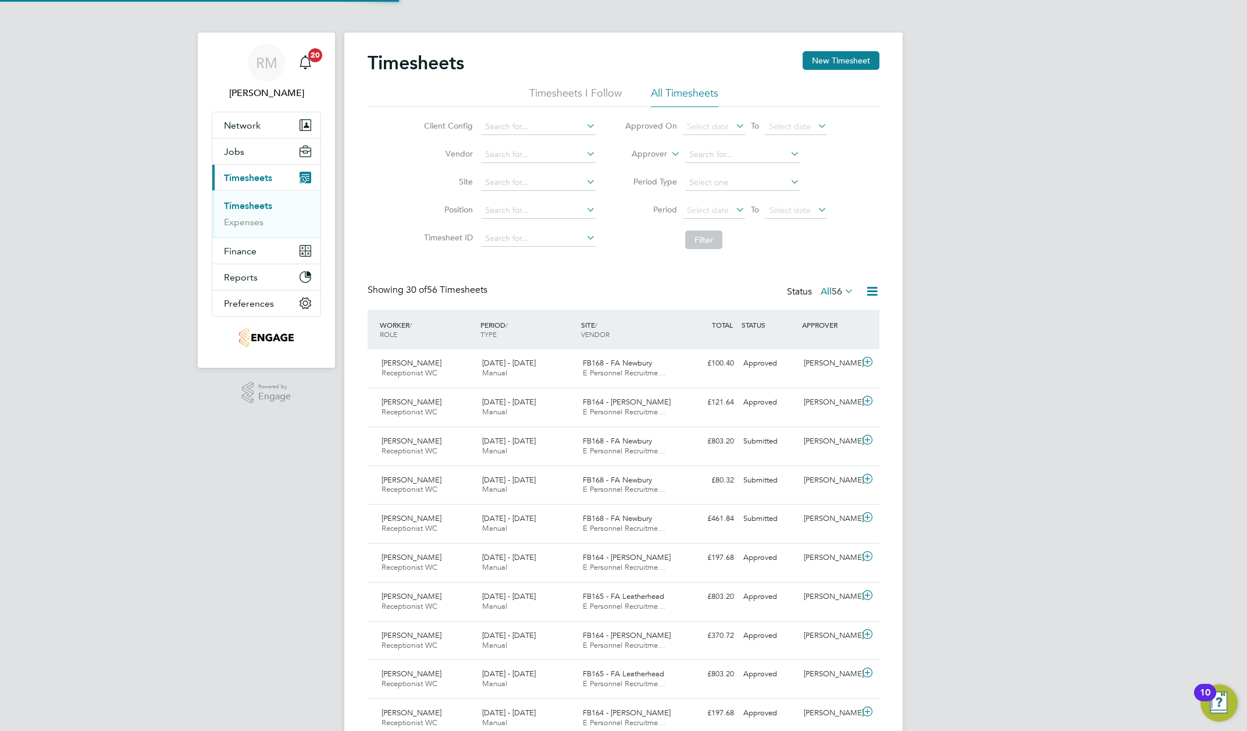
scroll to position [29, 101]
